Goal: Task Accomplishment & Management: Manage account settings

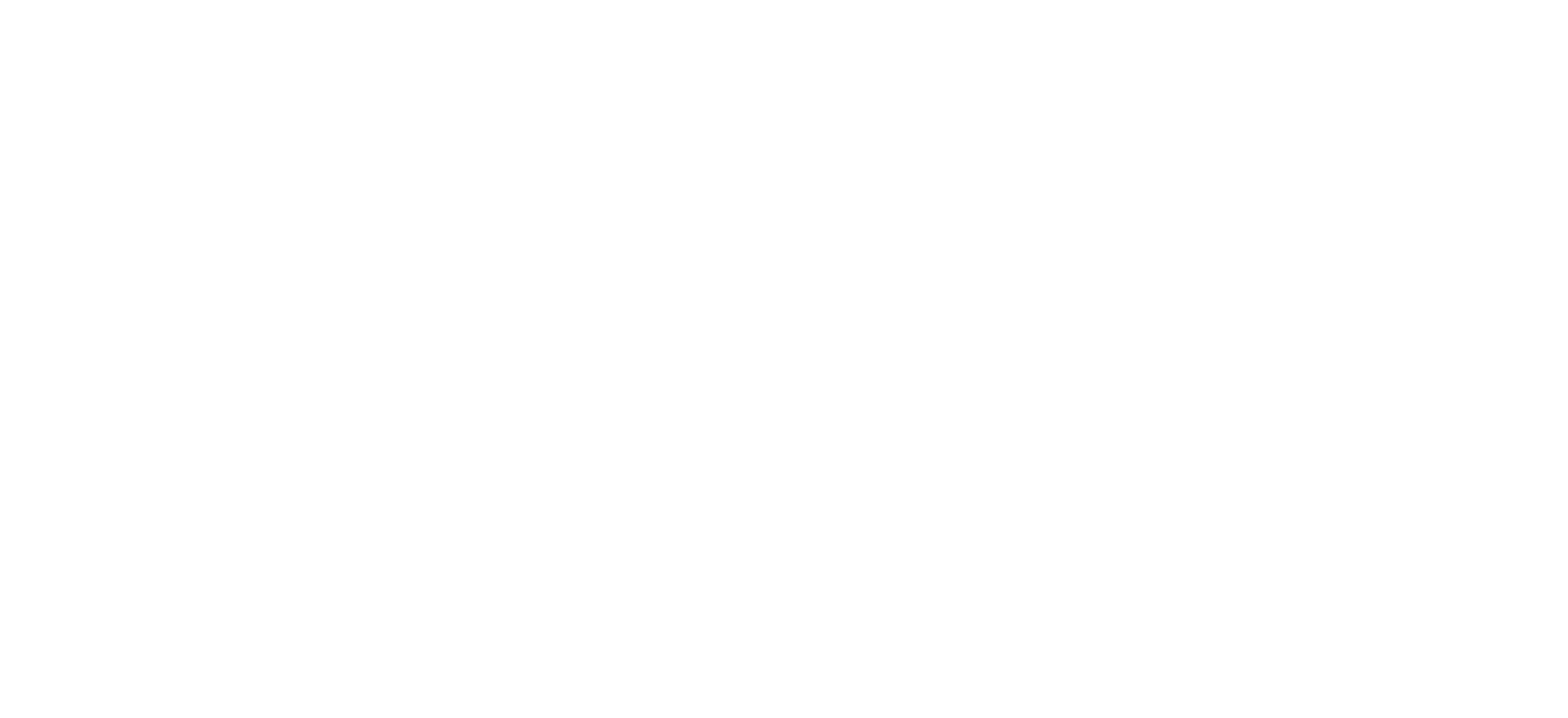
select select "*"
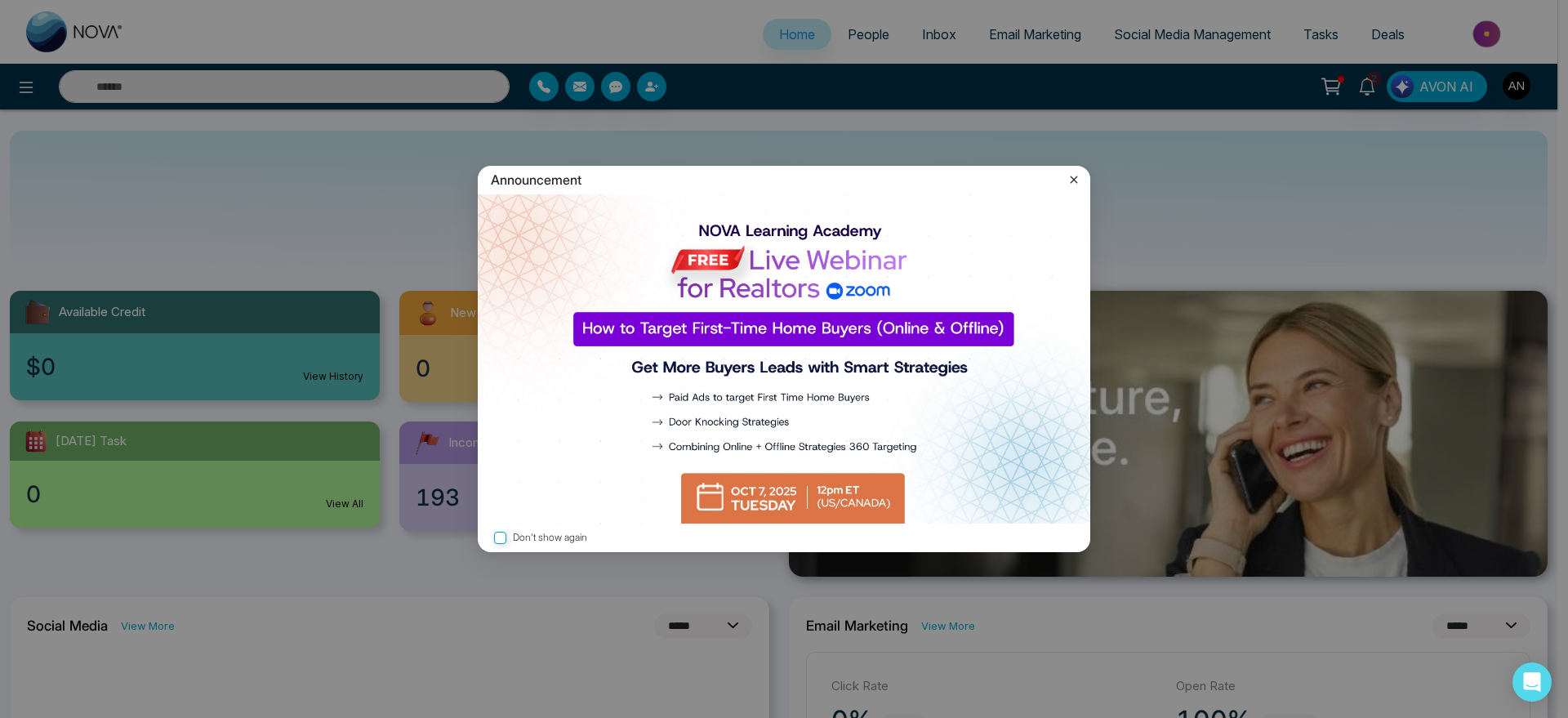
click at [1075, 180] on icon at bounding box center [1074, 180] width 17 height 17
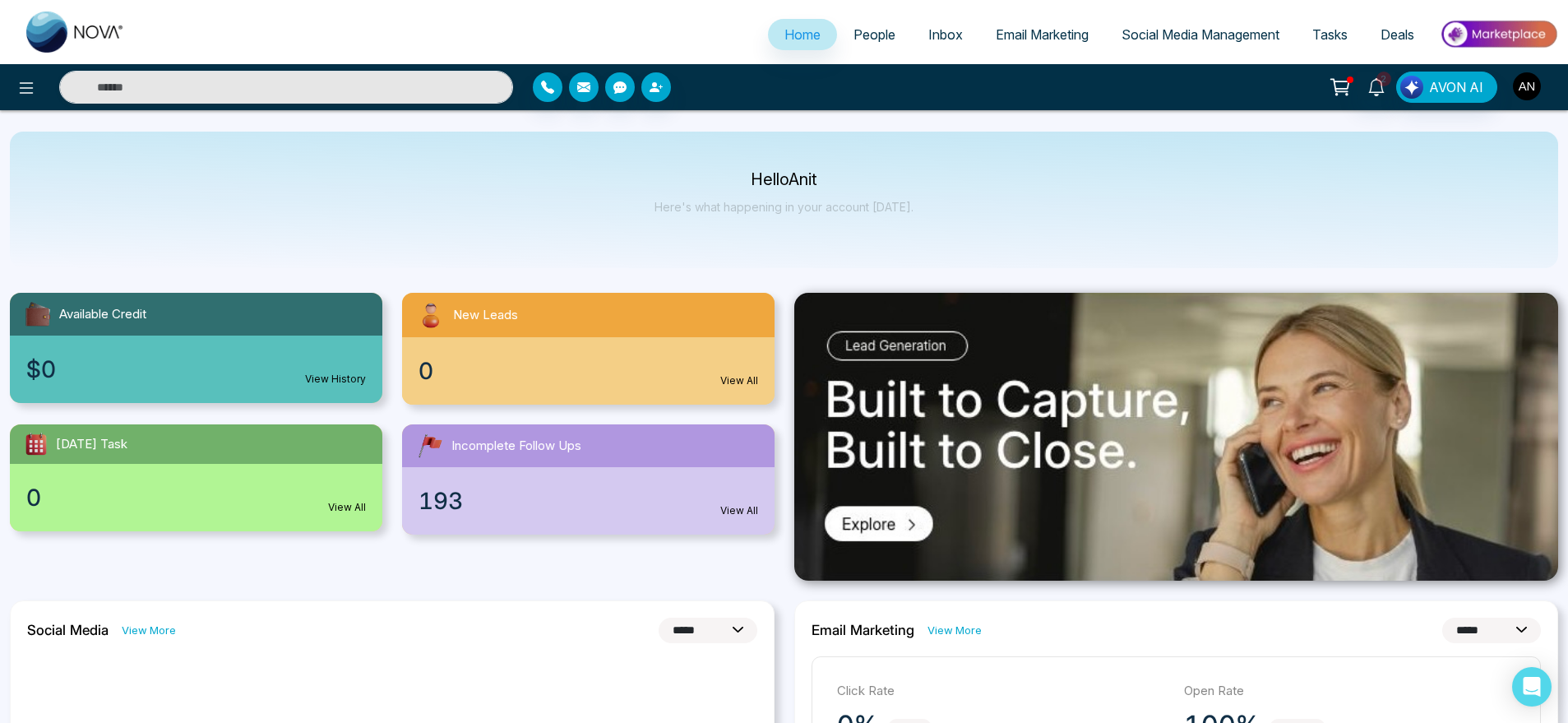
click at [1532, 76] on img "button" at bounding box center [1527, 86] width 28 height 28
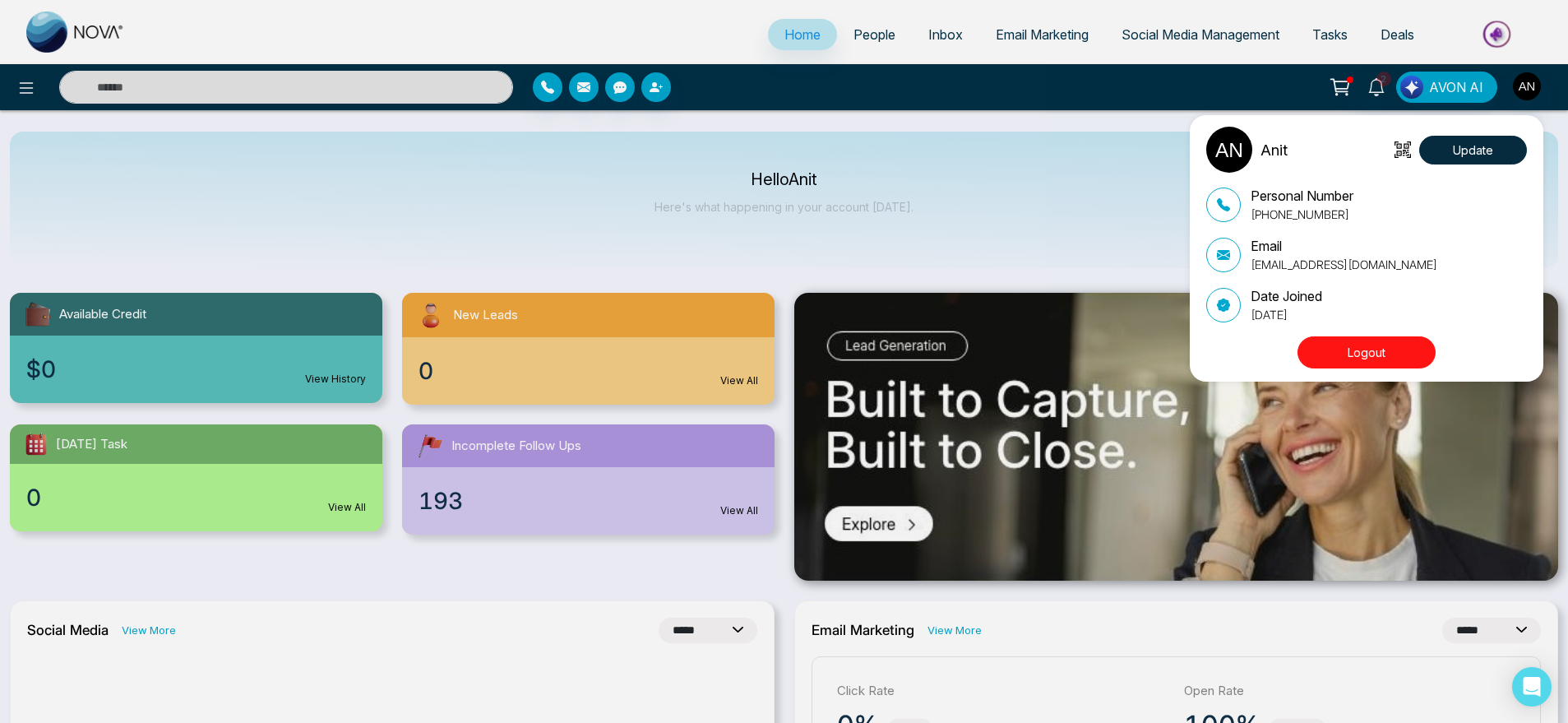
click at [1350, 346] on button "Logout" at bounding box center [1366, 352] width 138 height 32
